Goal: Navigation & Orientation: Find specific page/section

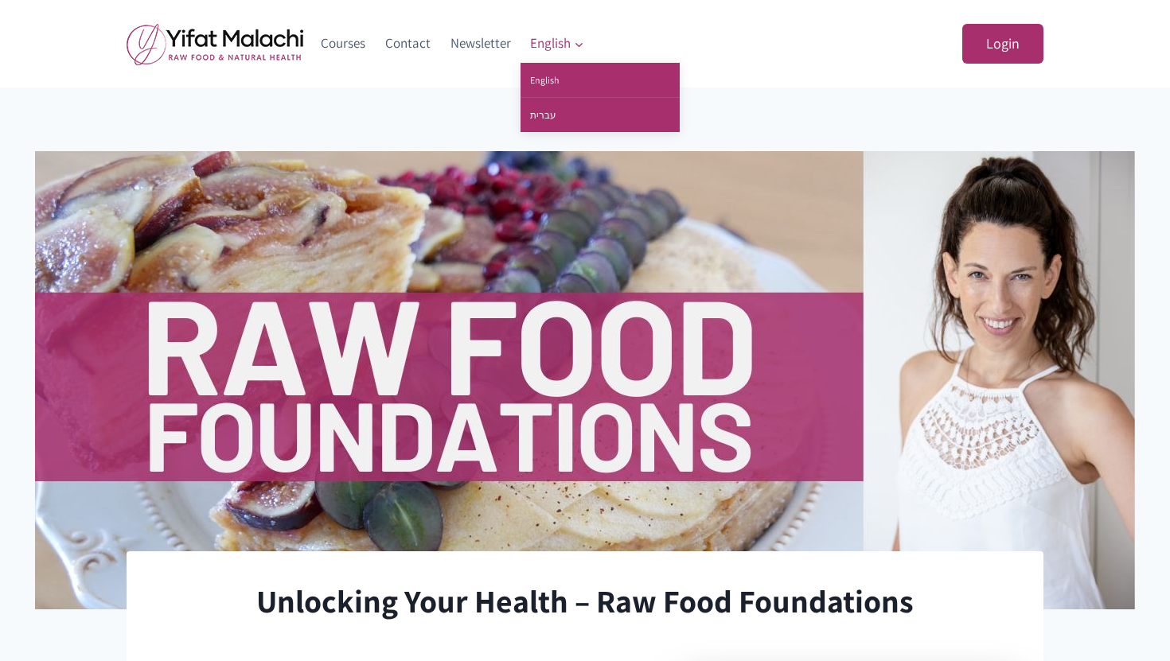
click at [566, 37] on span "English Expand" at bounding box center [557, 43] width 54 height 21
click at [555, 113] on link "עברית" at bounding box center [600, 115] width 159 height 34
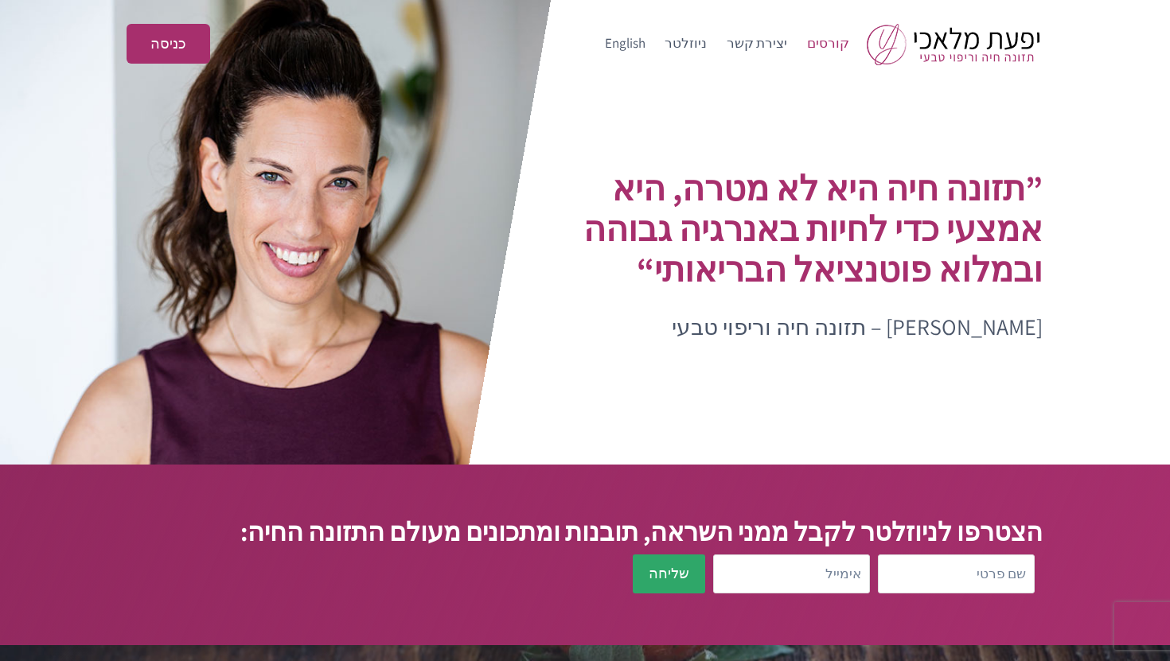
click at [833, 47] on link "קורסים" at bounding box center [828, 44] width 62 height 38
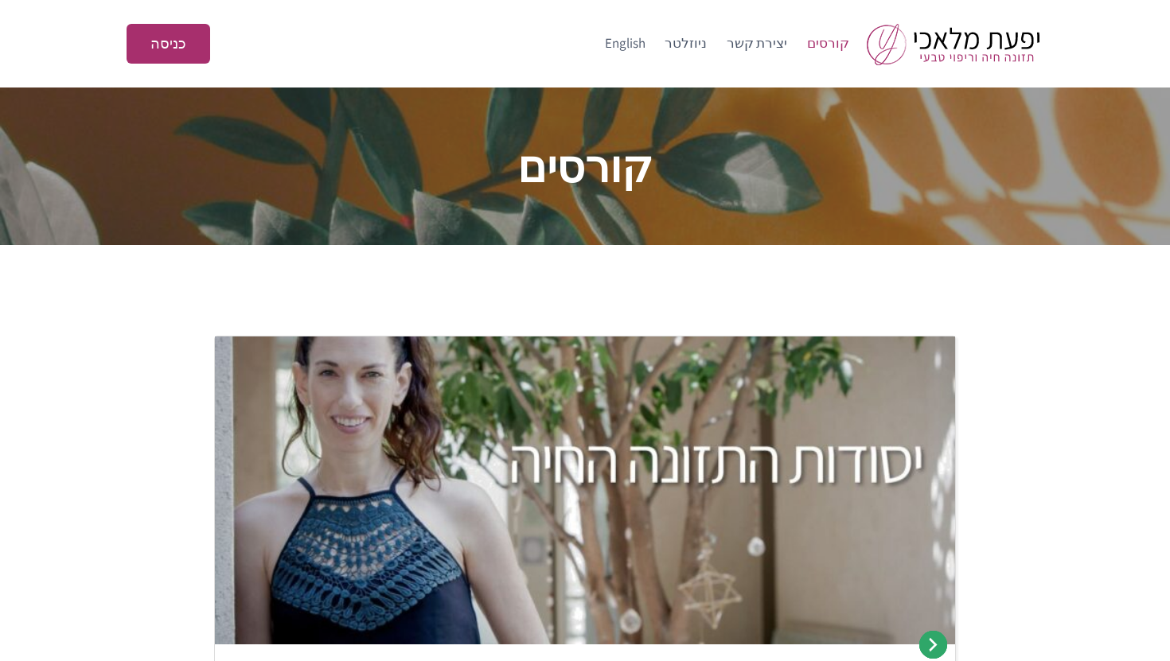
click at [675, 455] on img at bounding box center [585, 491] width 740 height 309
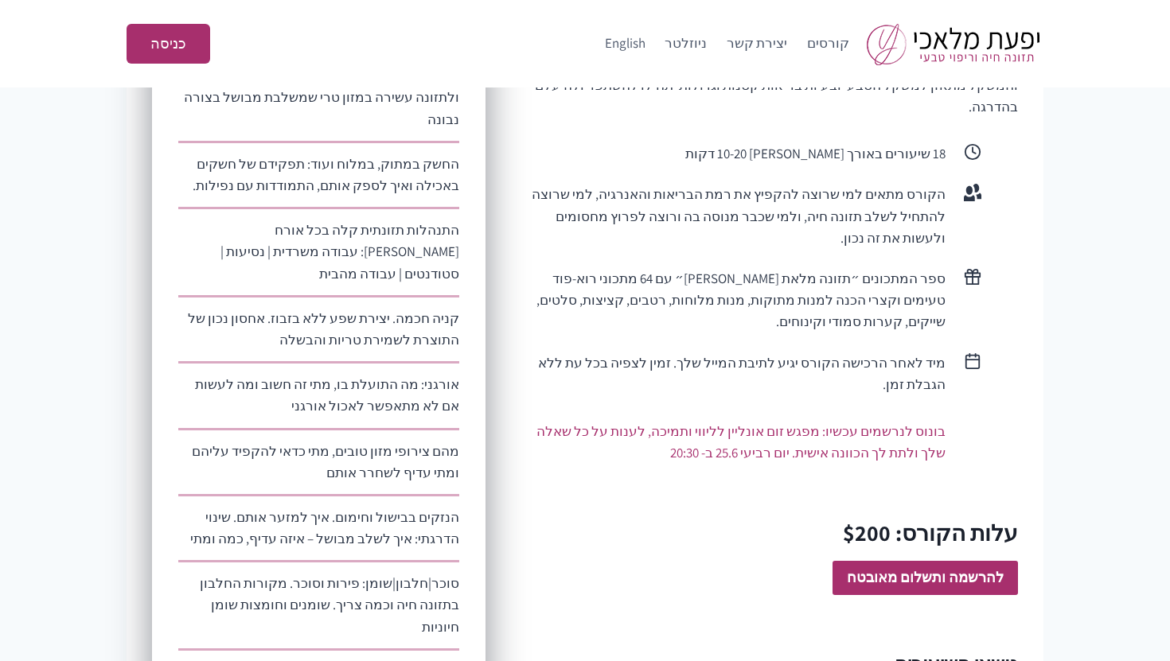
scroll to position [746, 0]
